Goal: Task Accomplishment & Management: Manage account settings

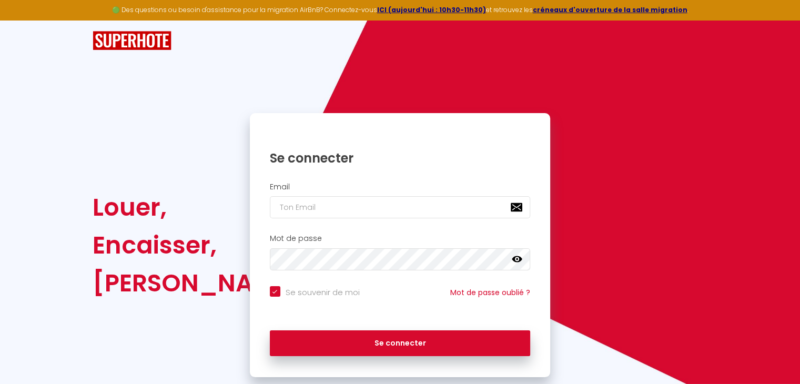
click at [308, 203] on input "email" at bounding box center [400, 207] width 261 height 22
click at [316, 195] on div "Email" at bounding box center [400, 201] width 287 height 36
click at [328, 208] on input "email" at bounding box center [400, 207] width 261 height 22
type input "g"
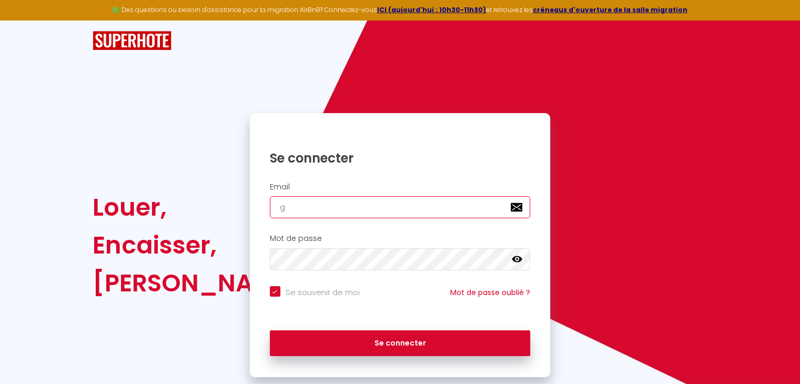
checkbox input "true"
type input "gi"
checkbox input "true"
type input "git"
checkbox input "true"
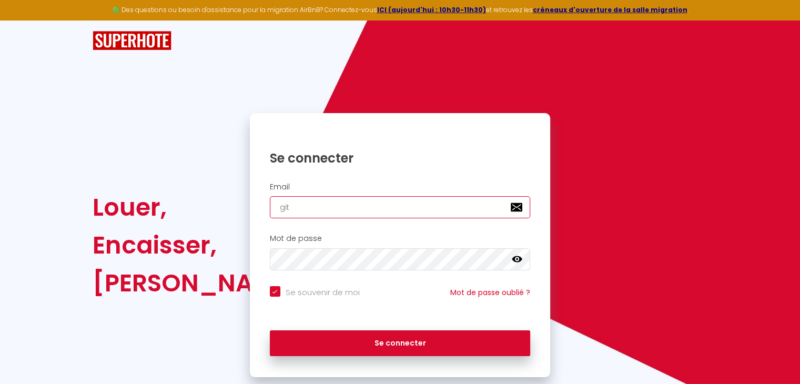
type input "gite"
checkbox input "true"
type input "gite3"
checkbox input "true"
type input "gite3c"
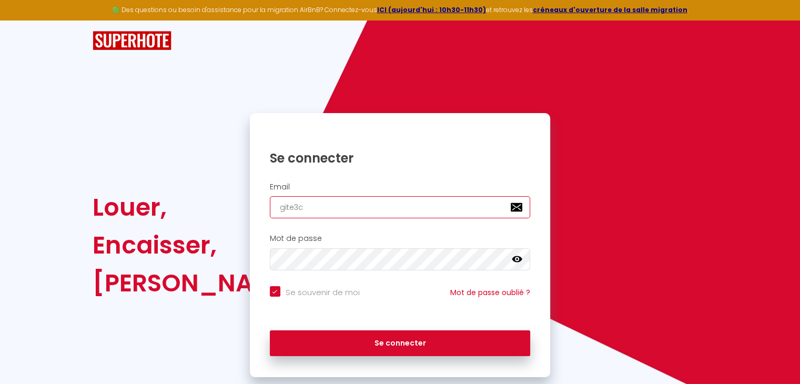
checkbox input "true"
type input "gite3ch"
checkbox input "true"
type input "gite3cha"
checkbox input "true"
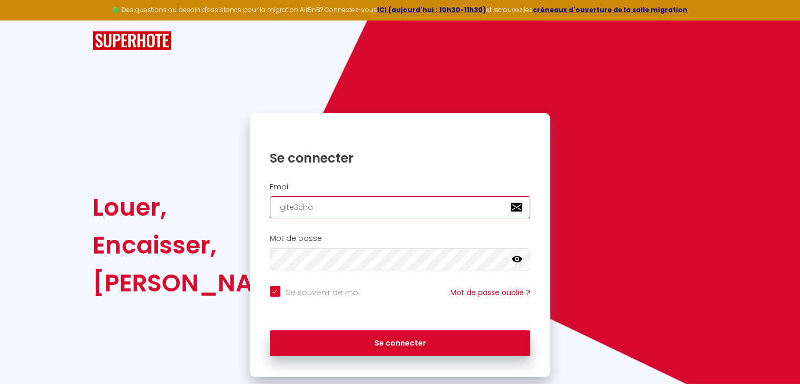
type input "gite3chal"
checkbox input "true"
type input "gite3chale"
checkbox input "true"
type input "gite3chalet"
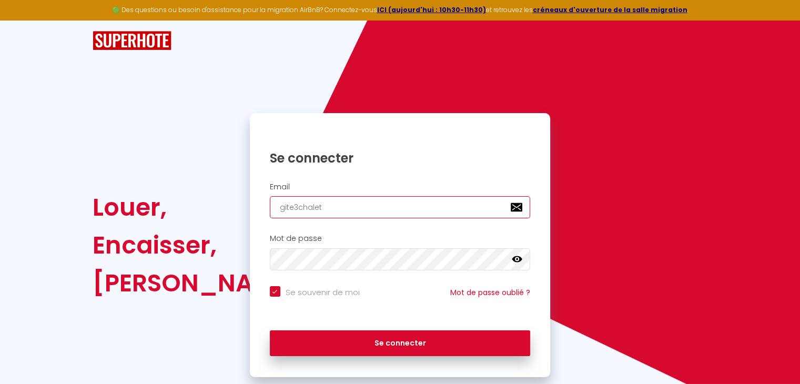
checkbox input "true"
type input "gite3chalet@"
checkbox input "true"
type input "gite3chalet@g"
checkbox input "true"
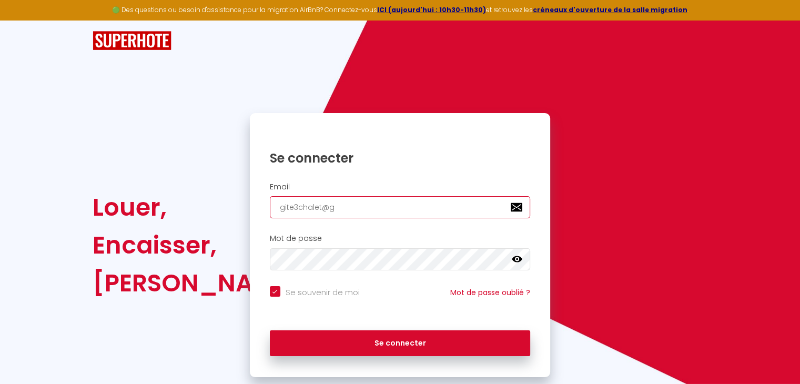
type input "gite3chalet@gm"
checkbox input "true"
type input "gite3chalet@gma"
checkbox input "true"
type input "gite3chalet@gmai"
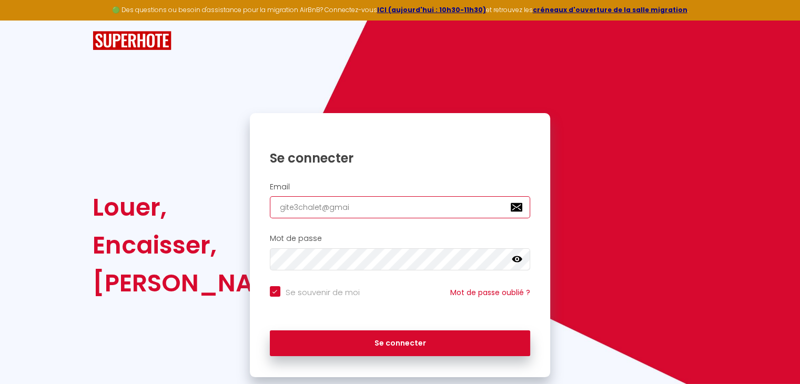
checkbox input "true"
type input "[EMAIL_ADDRESS]"
checkbox input "true"
type input "[EMAIL_ADDRESS]."
checkbox input "true"
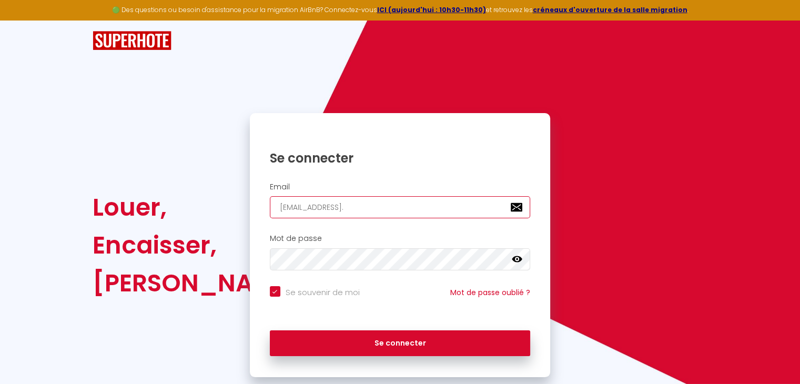
type input "gite3chalet@gmail.c"
checkbox input "true"
type input "[EMAIL_ADDRESS][DOMAIN_NAME]"
checkbox input "true"
type input "[EMAIL_ADDRESS][DOMAIN_NAME]"
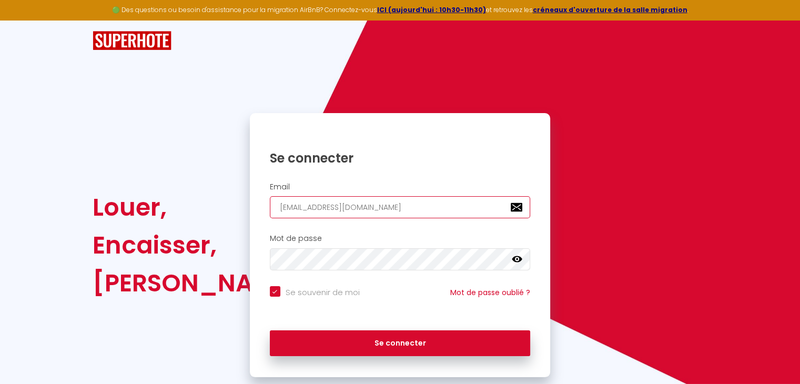
checkbox input "true"
type input "[EMAIL_ADDRESS][DOMAIN_NAME]"
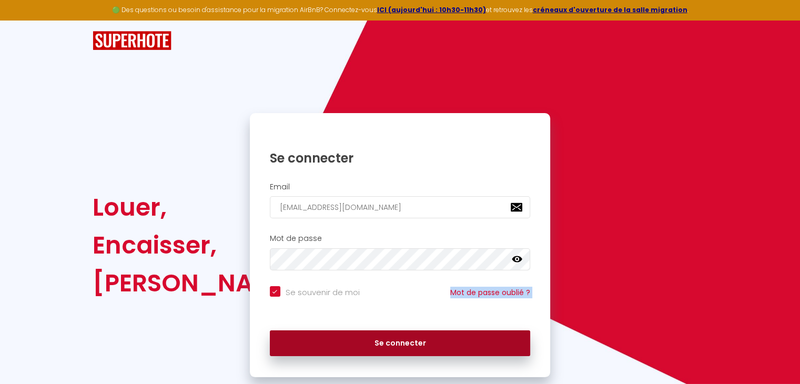
drag, startPoint x: 378, startPoint y: 311, endPoint x: 372, endPoint y: 335, distance: 24.9
click at [370, 333] on form "Email [EMAIL_ADDRESS][DOMAIN_NAME] Mot de passe false Se souvenir de moi Mot de…" at bounding box center [400, 272] width 301 height 190
click at [383, 339] on button "Se connecter" at bounding box center [400, 343] width 261 height 26
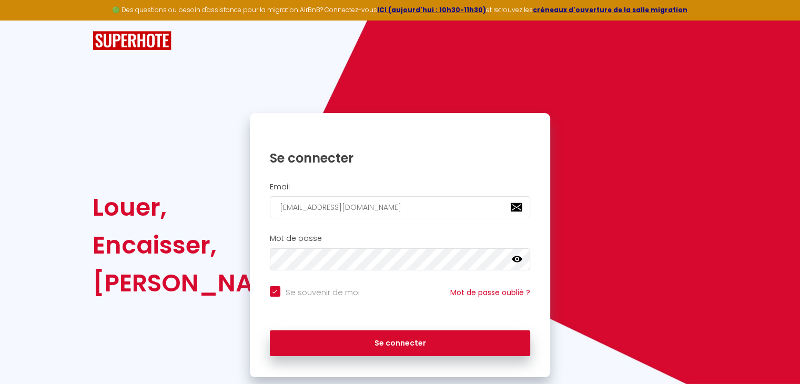
click at [517, 260] on icon at bounding box center [517, 259] width 11 height 11
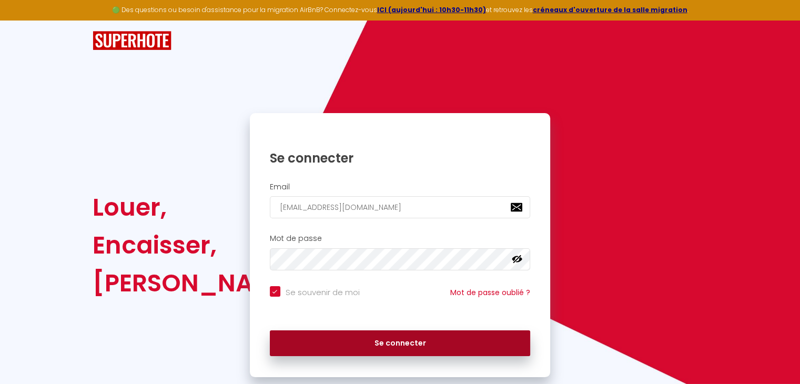
click at [385, 351] on button "Se connecter" at bounding box center [400, 343] width 261 height 26
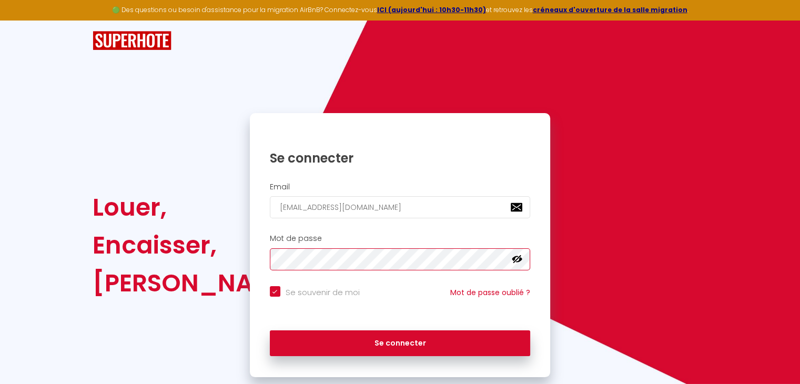
checkbox input "true"
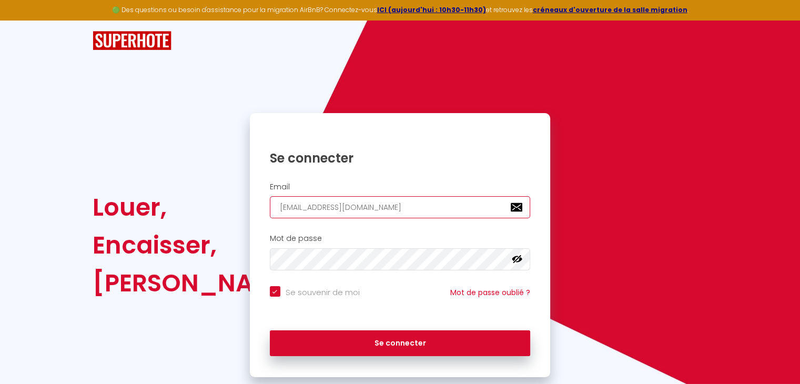
drag, startPoint x: 391, startPoint y: 205, endPoint x: 224, endPoint y: 214, distance: 167.5
click at [224, 213] on div "Louer, Encaisser, [PERSON_NAME]. Se connecter Email [EMAIL_ADDRESS][DOMAIN_NAME…" at bounding box center [399, 245] width 629 height 264
click at [396, 208] on input "[EMAIL_ADDRESS][DOMAIN_NAME]" at bounding box center [400, 207] width 261 height 22
type input "e"
checkbox input "true"
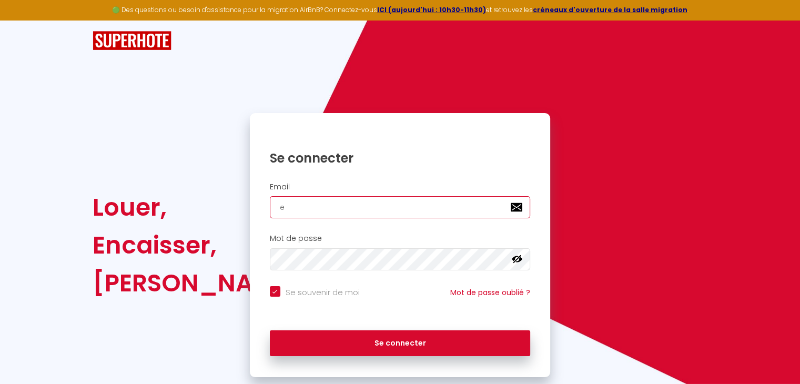
type input "em"
checkbox input "true"
type input "emc"
checkbox input "true"
type input "emcm"
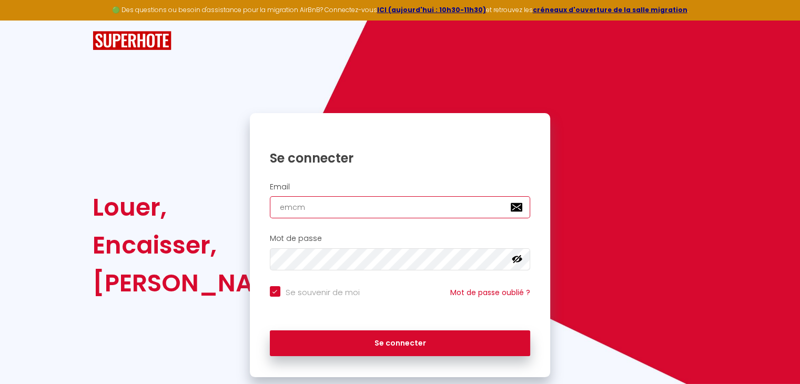
checkbox input "true"
type input "emcm@"
checkbox input "true"
type input "emcm@f"
checkbox input "true"
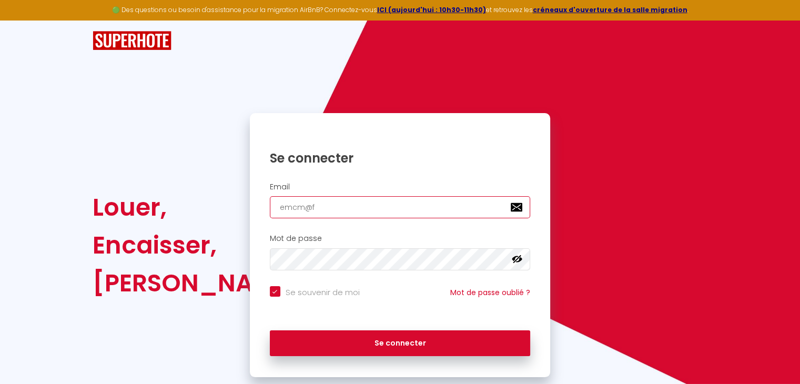
type input "emcm@fr"
checkbox input "true"
type input "emcm@fre"
checkbox input "true"
type input "emcm@free"
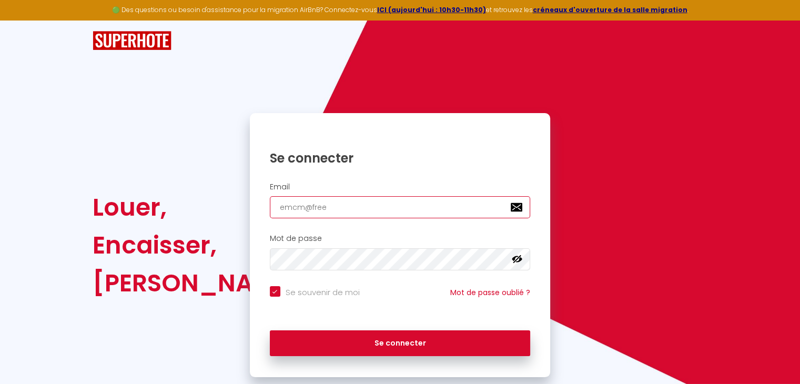
checkbox input "true"
type input "emcm@free."
checkbox input "true"
type input "emcm@free.f"
checkbox input "true"
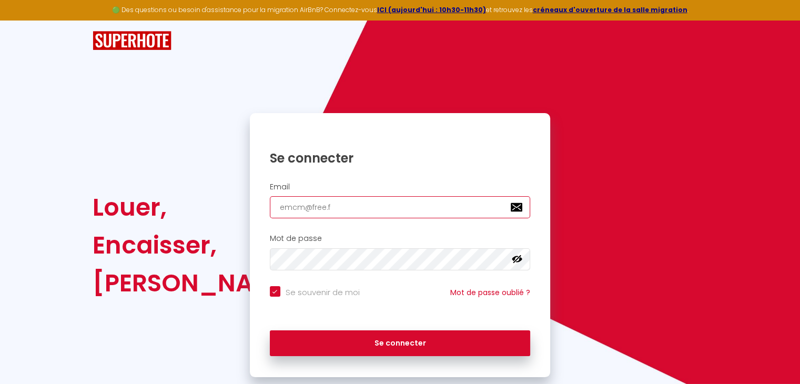
type input "[EMAIL_ADDRESS][DOMAIN_NAME]"
checkbox input "true"
type input "[EMAIL_ADDRESS][DOMAIN_NAME]"
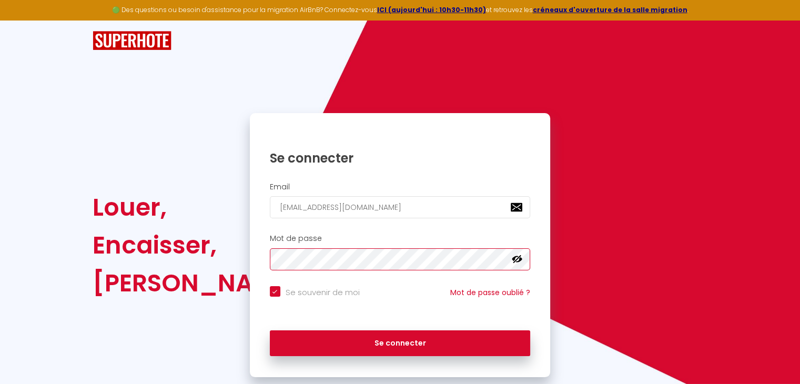
click at [270, 330] on button "Se connecter" at bounding box center [400, 343] width 261 height 26
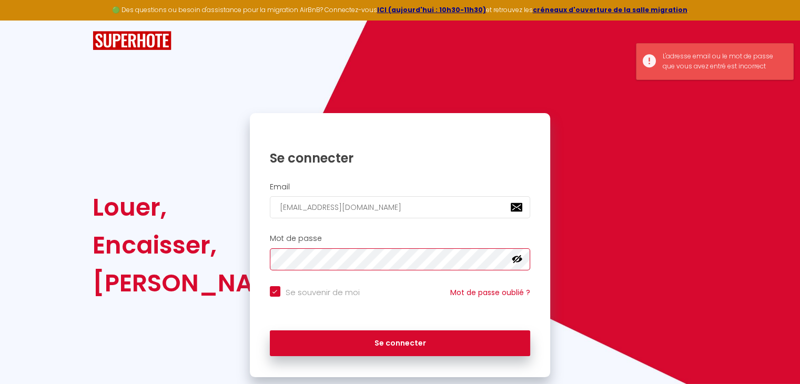
click at [270, 330] on button "Se connecter" at bounding box center [400, 343] width 261 height 26
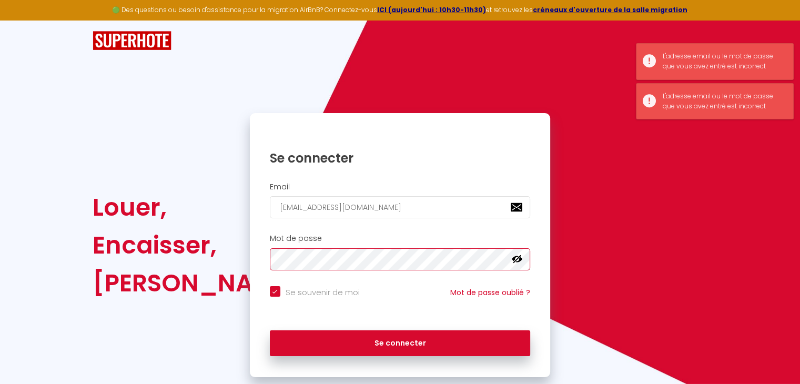
click at [270, 330] on button "Se connecter" at bounding box center [400, 343] width 261 height 26
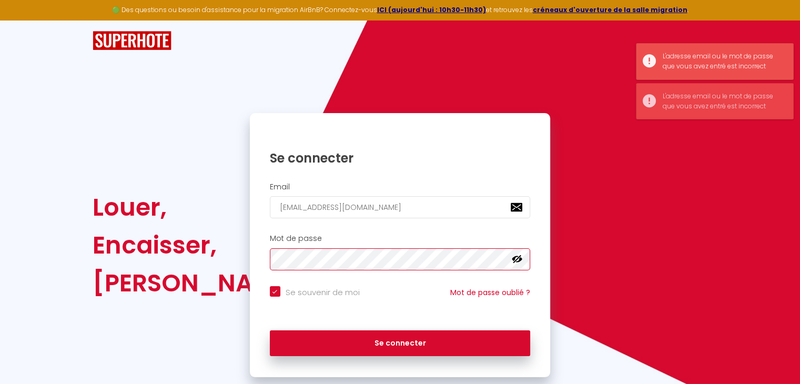
click at [270, 330] on button "Se connecter" at bounding box center [400, 343] width 261 height 26
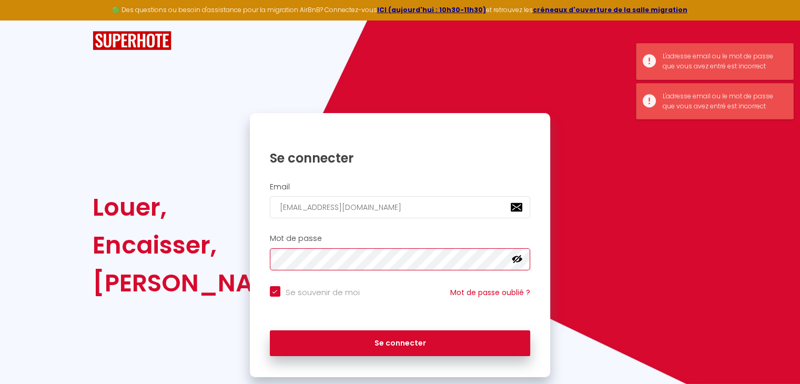
click at [270, 330] on button "Se connecter" at bounding box center [400, 343] width 261 height 26
checkbox input "true"
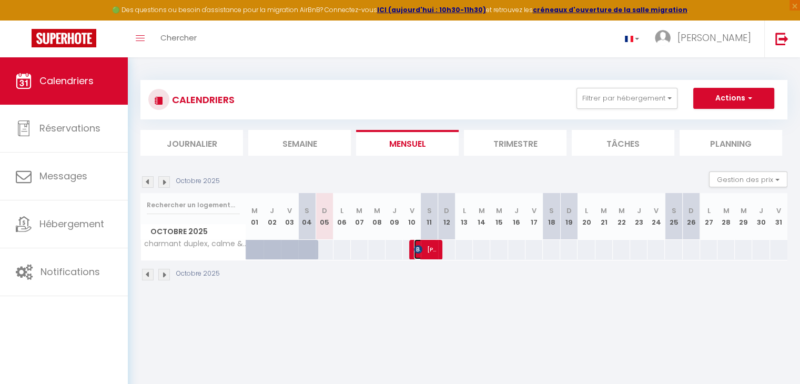
click at [430, 247] on span "[PERSON_NAME]" at bounding box center [425, 249] width 23 height 20
select select "OK"
select select "0"
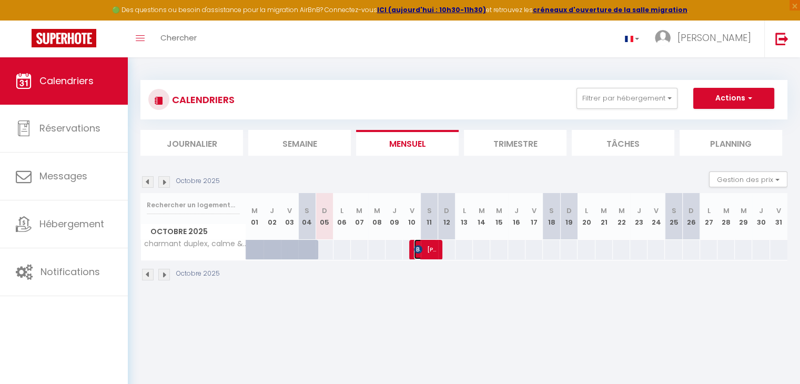
select select "1"
select select
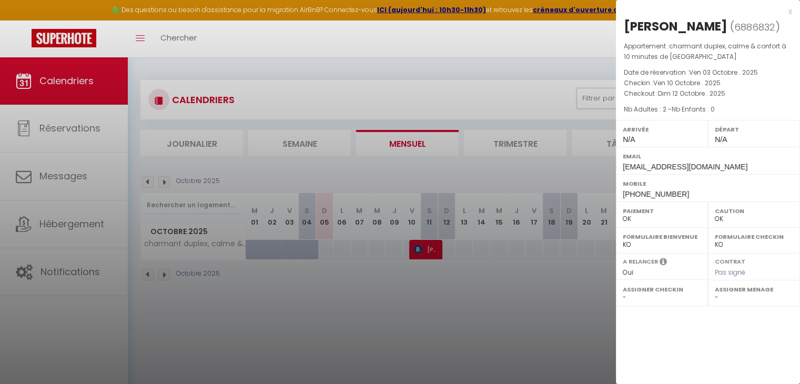
click at [528, 312] on div at bounding box center [400, 192] width 800 height 384
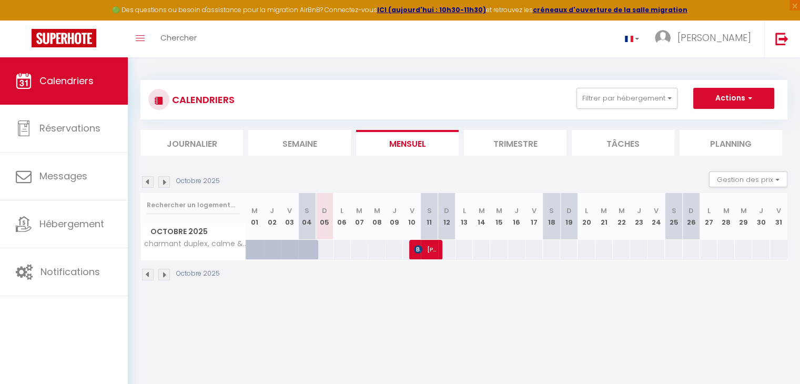
click at [165, 183] on img at bounding box center [164, 182] width 12 height 12
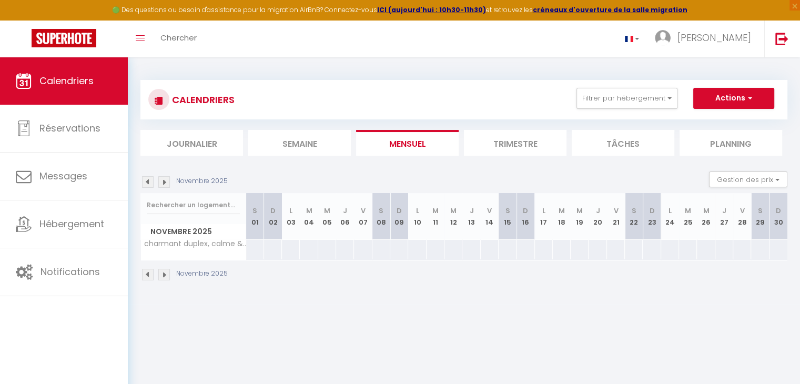
click at [149, 181] on img at bounding box center [148, 182] width 12 height 12
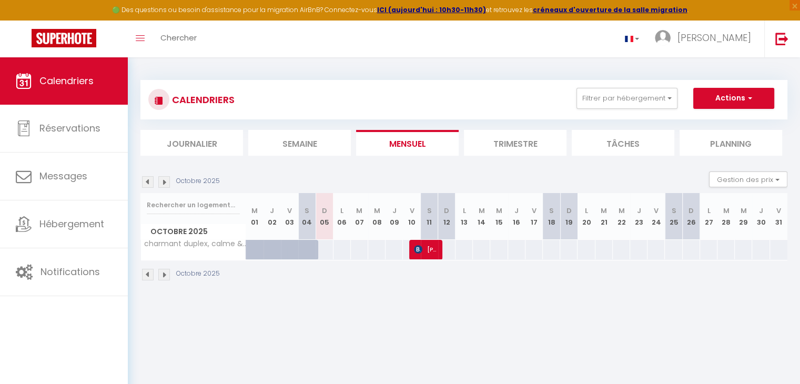
click at [150, 184] on img at bounding box center [148, 182] width 12 height 12
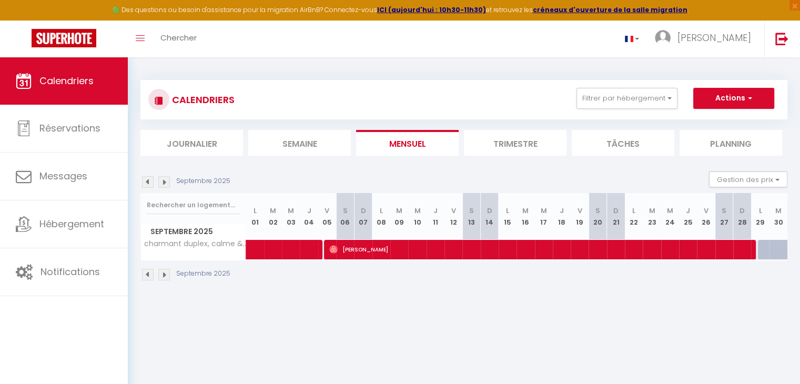
click at [147, 182] on img at bounding box center [148, 182] width 12 height 12
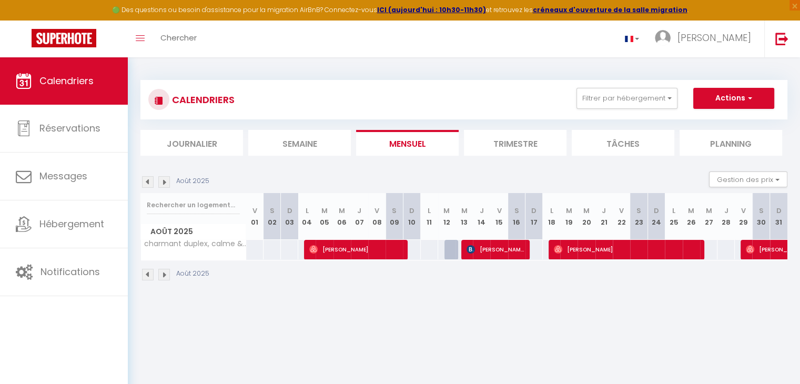
click at [150, 185] on img at bounding box center [148, 182] width 12 height 12
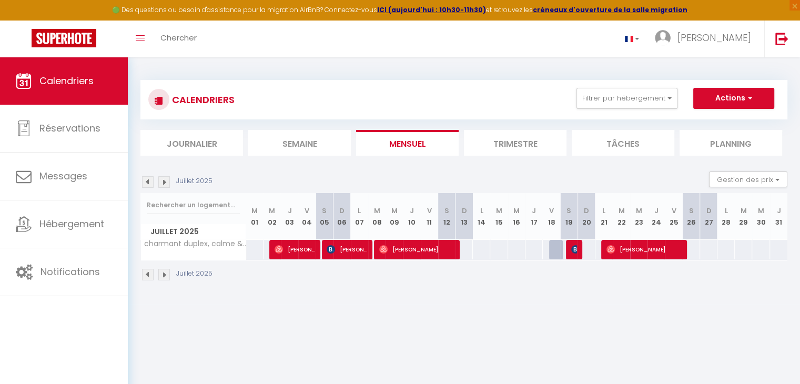
click at [148, 181] on img at bounding box center [148, 182] width 12 height 12
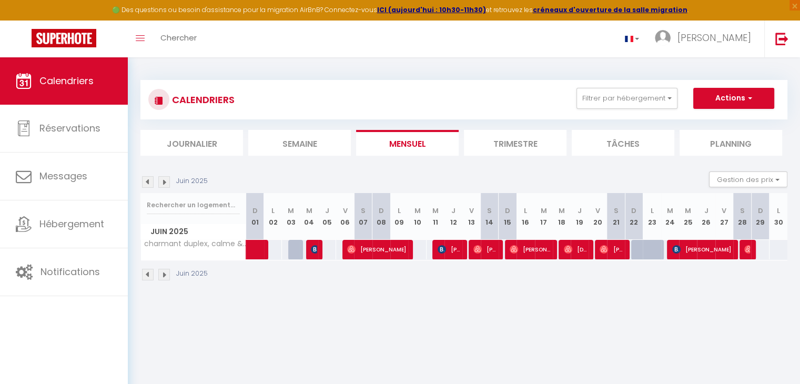
click at [148, 181] on img at bounding box center [148, 182] width 12 height 12
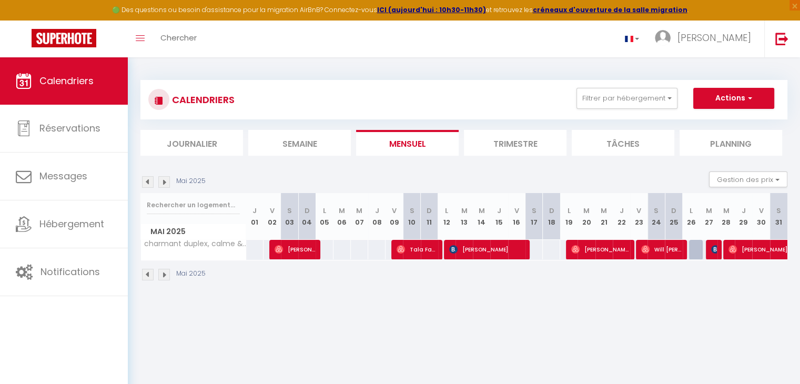
click at [166, 186] on img at bounding box center [164, 182] width 12 height 12
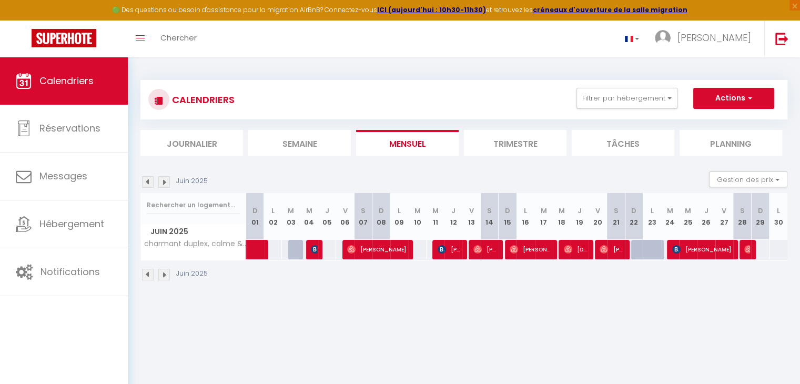
click at [164, 184] on img at bounding box center [164, 182] width 12 height 12
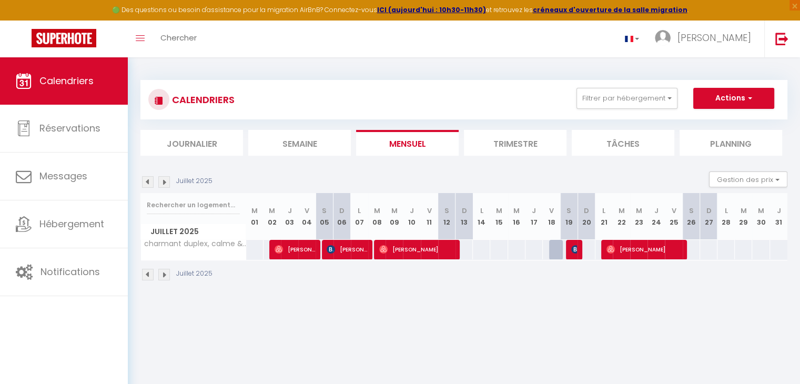
click at [164, 184] on img at bounding box center [164, 182] width 12 height 12
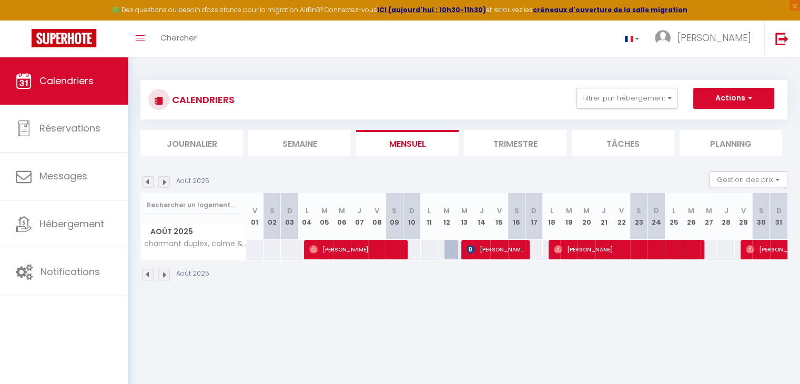
click at [162, 182] on img at bounding box center [164, 182] width 12 height 12
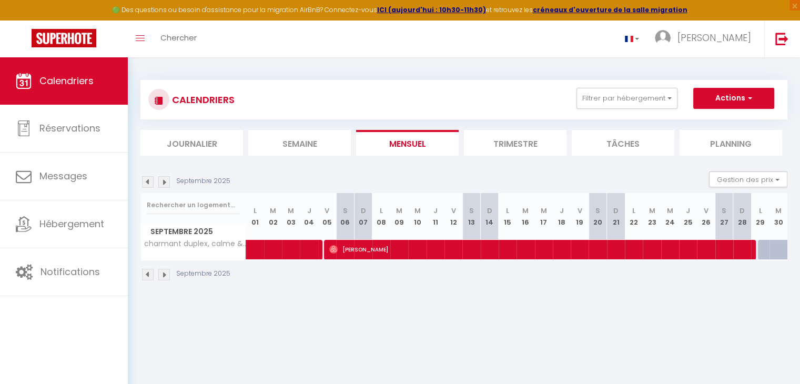
click at [161, 182] on img at bounding box center [164, 182] width 12 height 12
